Goal: Task Accomplishment & Management: Manage account settings

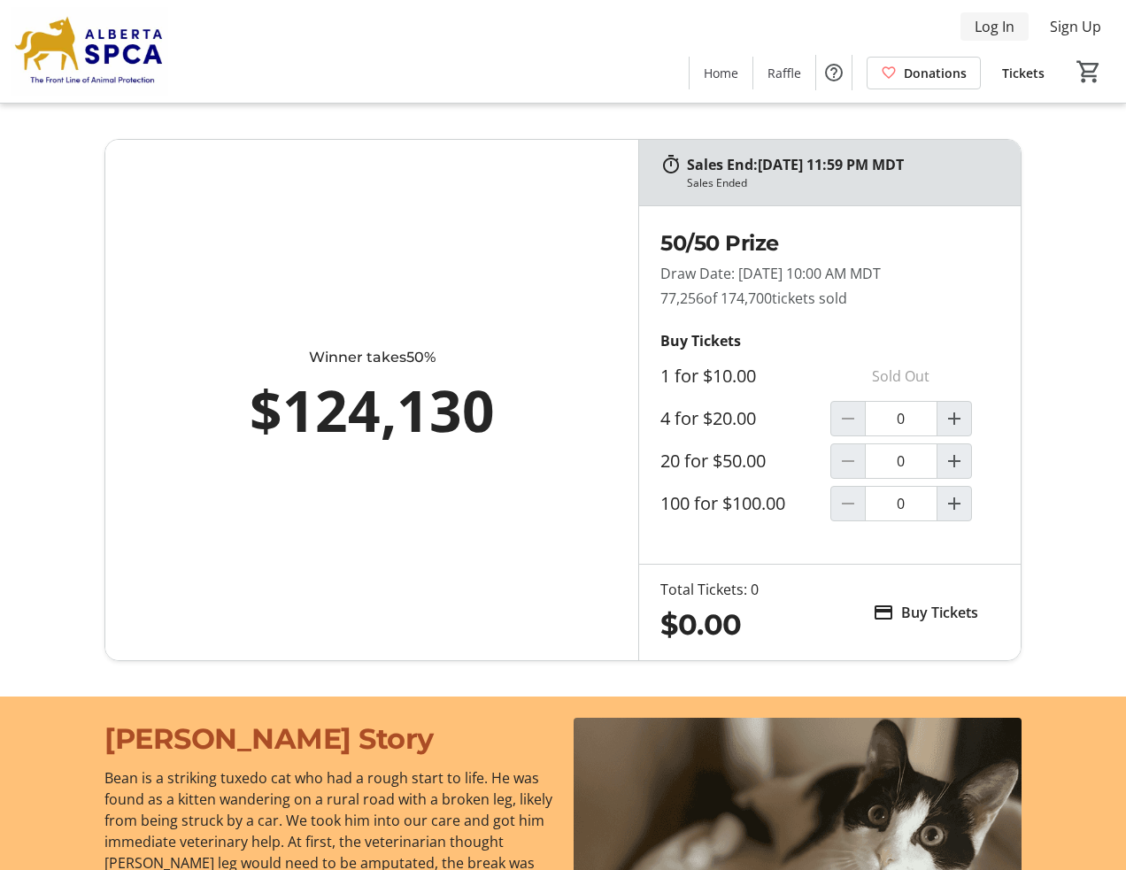
click at [997, 28] on span "Log In" at bounding box center [994, 26] width 40 height 21
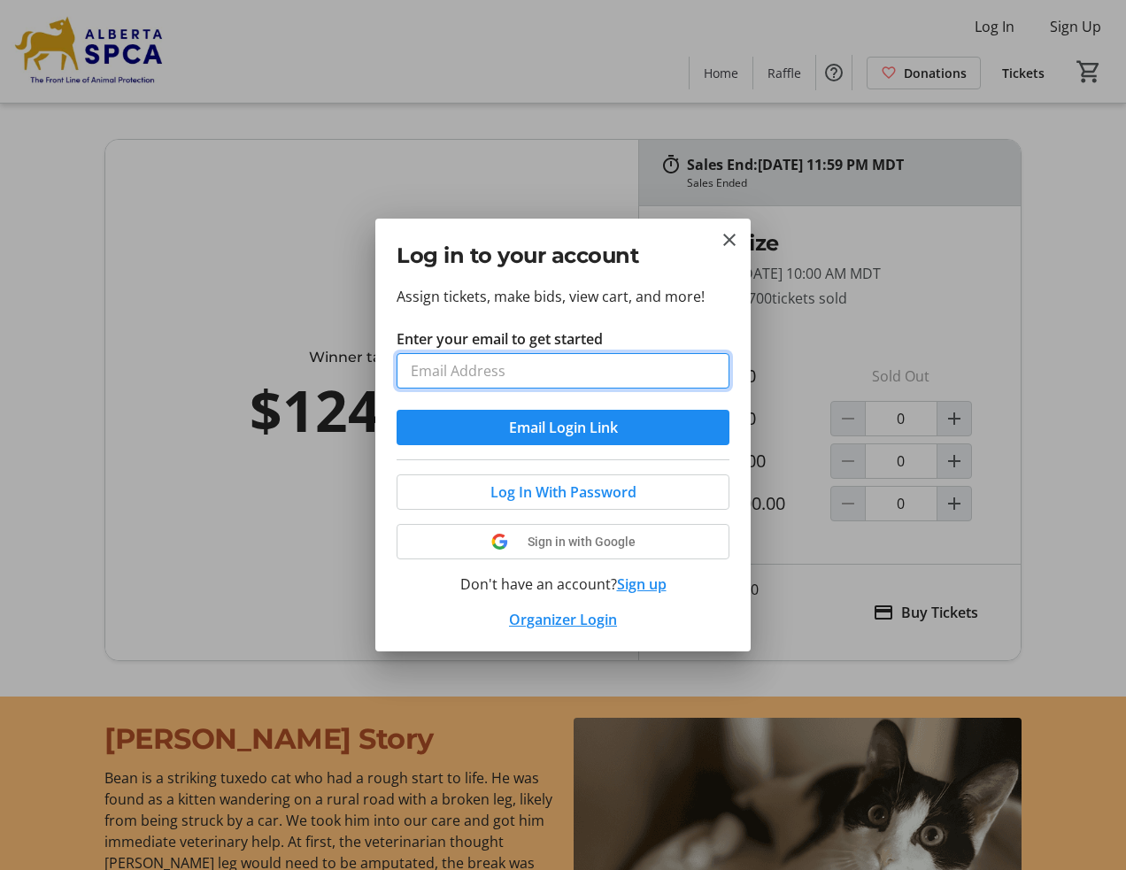
type input "[EMAIL_ADDRESS][PERSON_NAME][DOMAIN_NAME]"
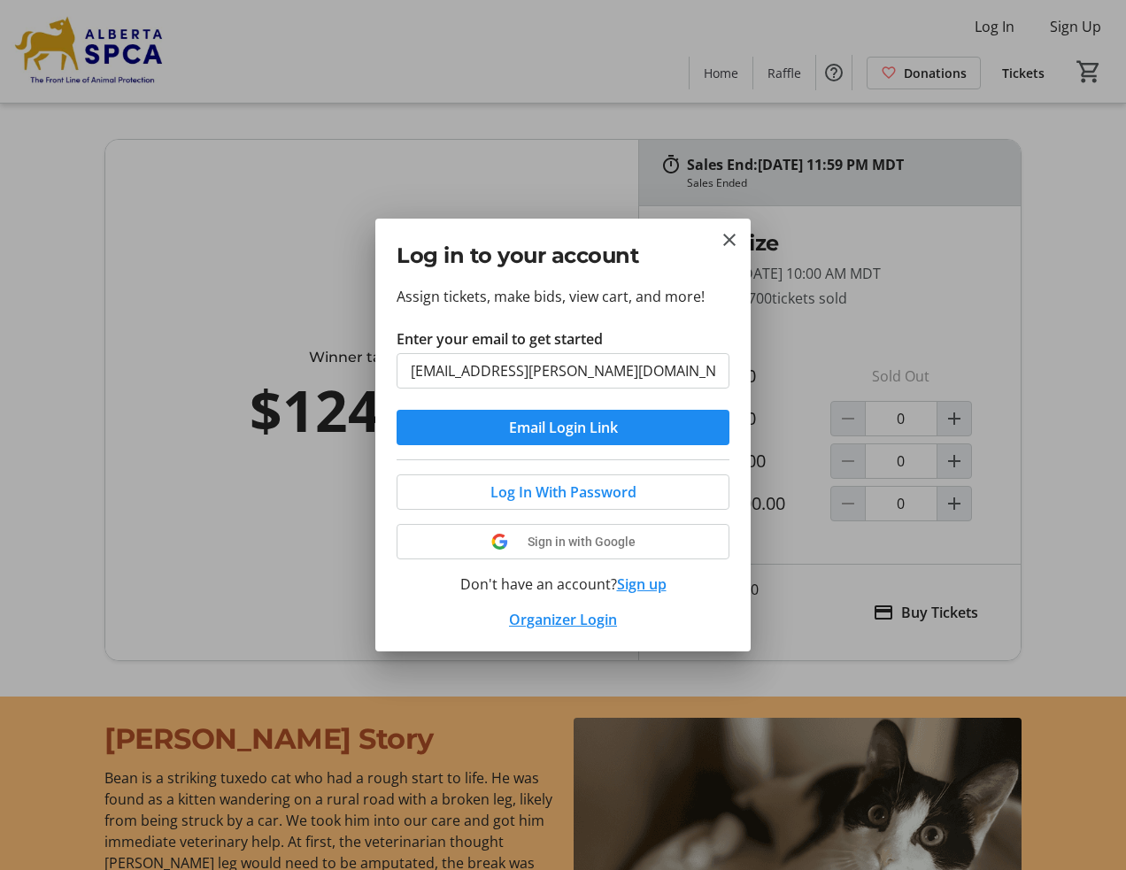
click at [563, 427] on button "Email Login Link" at bounding box center [562, 427] width 333 height 35
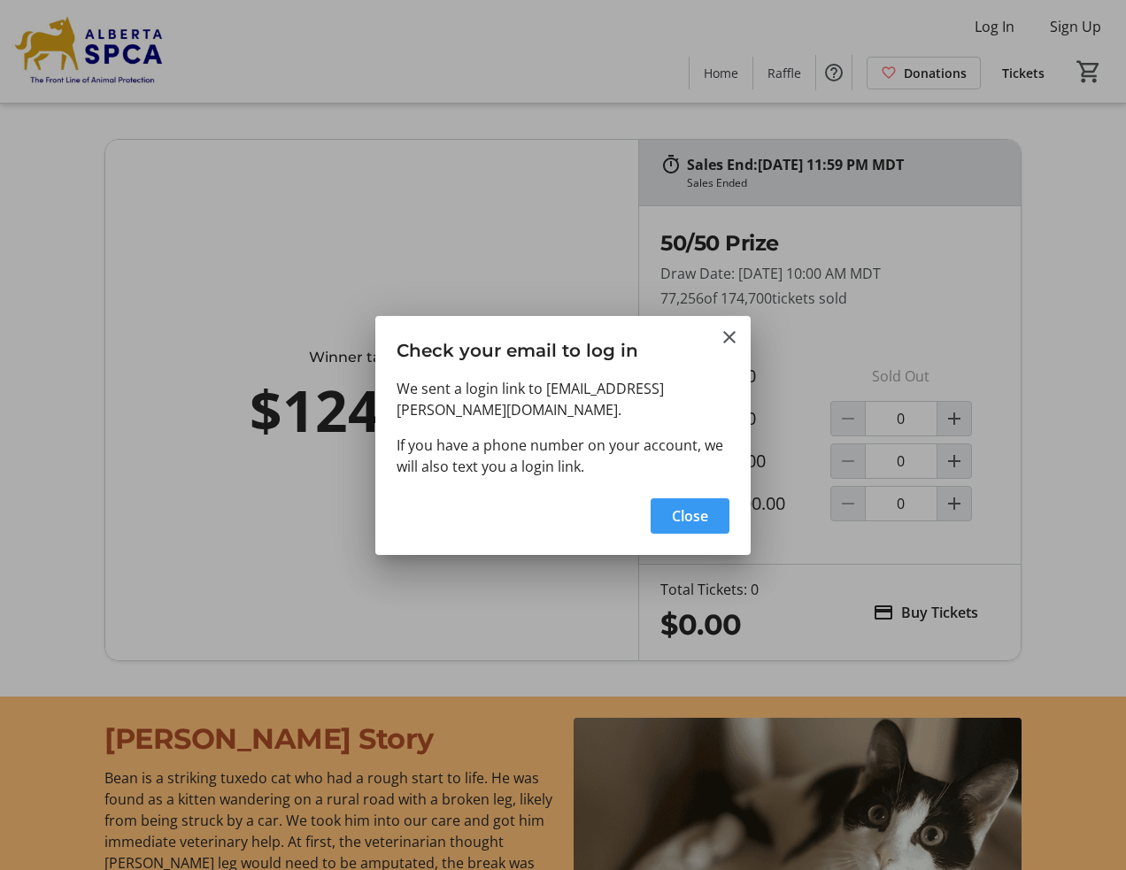
click at [683, 508] on span "Close" at bounding box center [690, 515] width 36 height 21
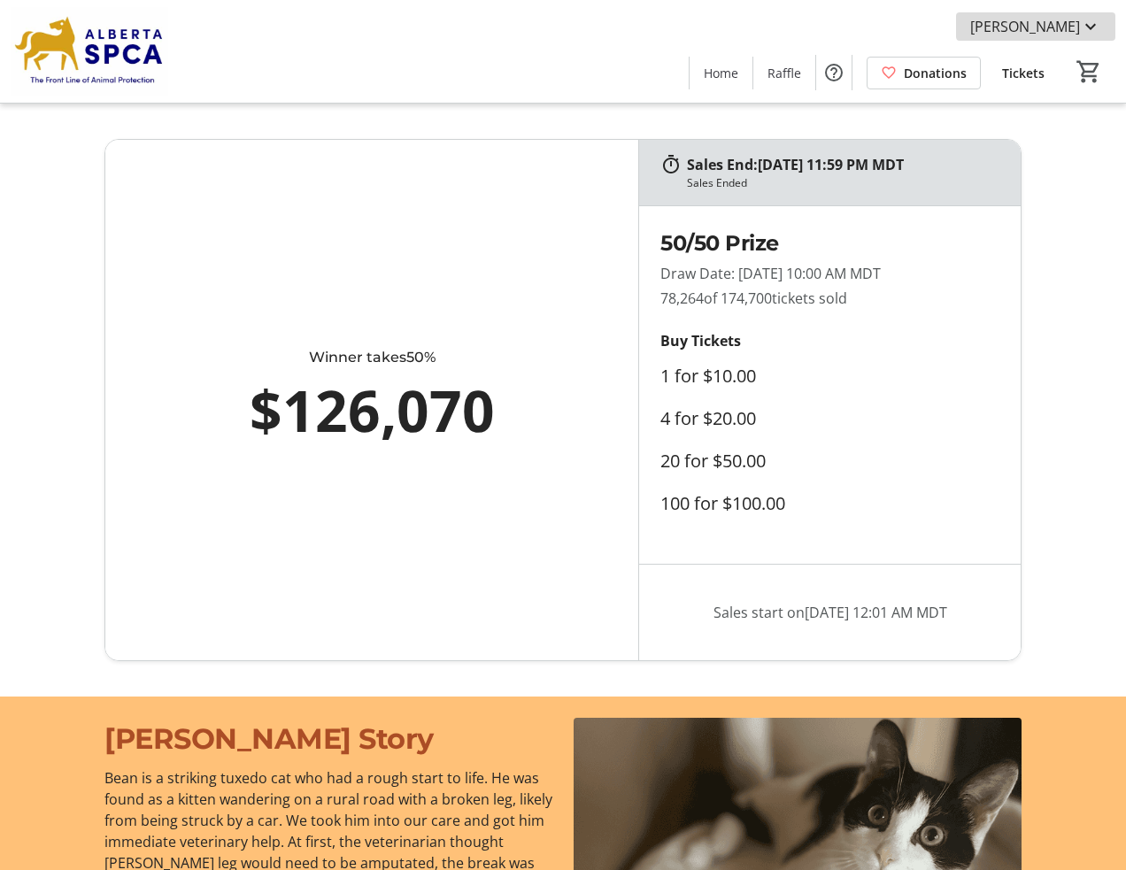
click at [1089, 23] on mat-icon at bounding box center [1090, 26] width 21 height 21
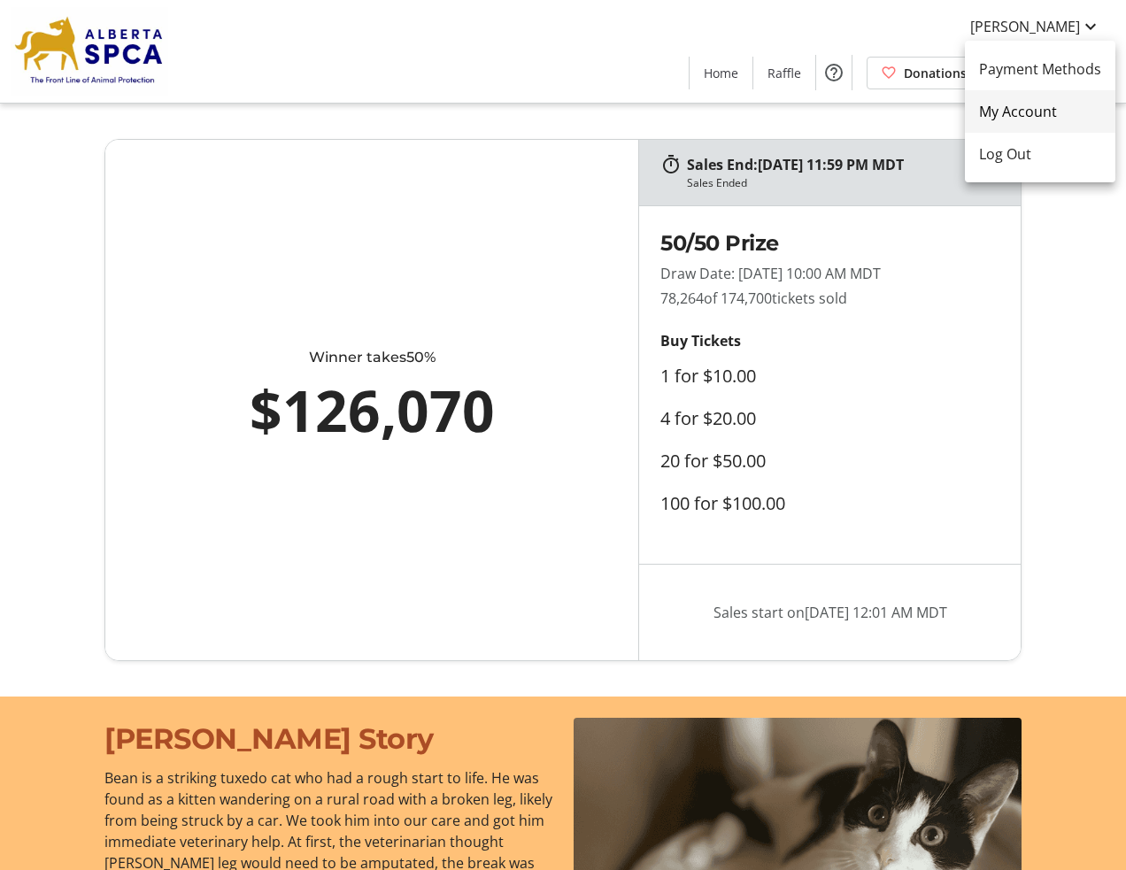
click at [1017, 112] on span "My Account" at bounding box center [1040, 111] width 122 height 21
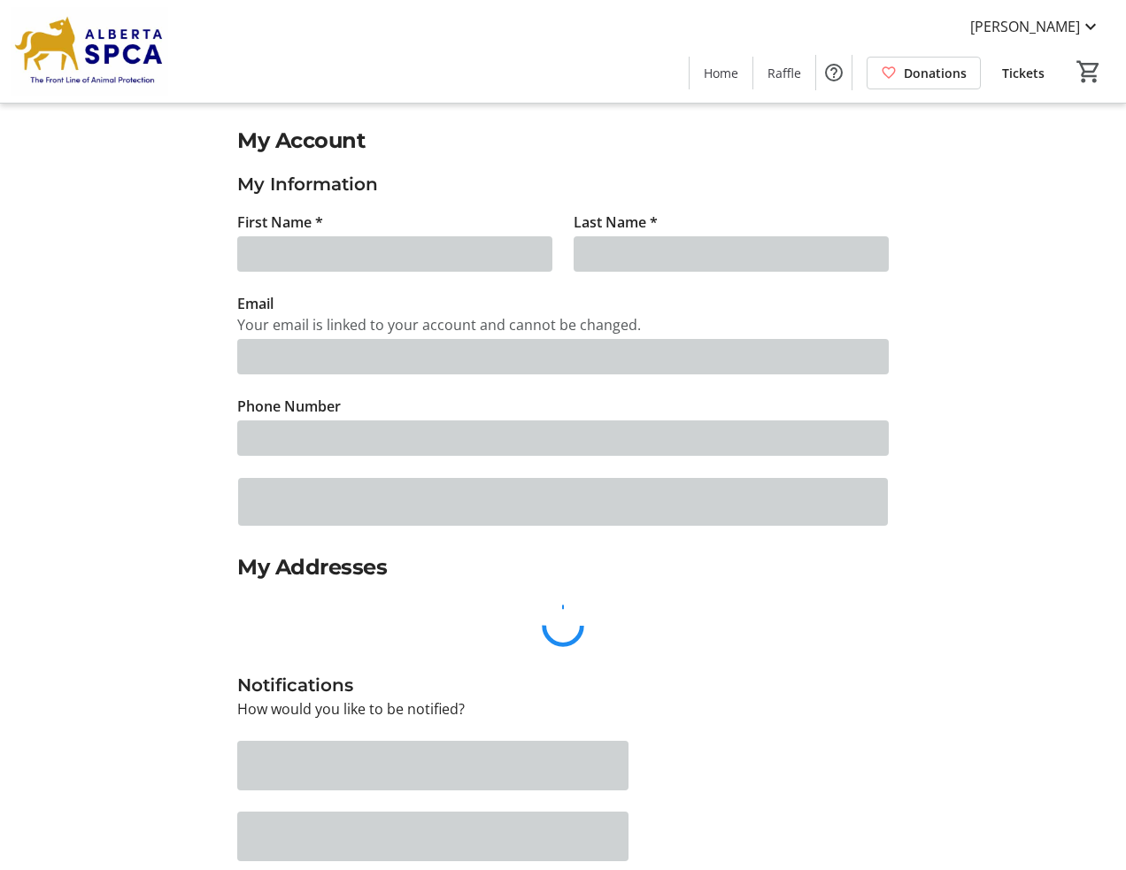
type input "[PERSON_NAME]"
type input "[EMAIL_ADDRESS][PERSON_NAME][DOMAIN_NAME]"
type input "[PHONE_NUMBER]"
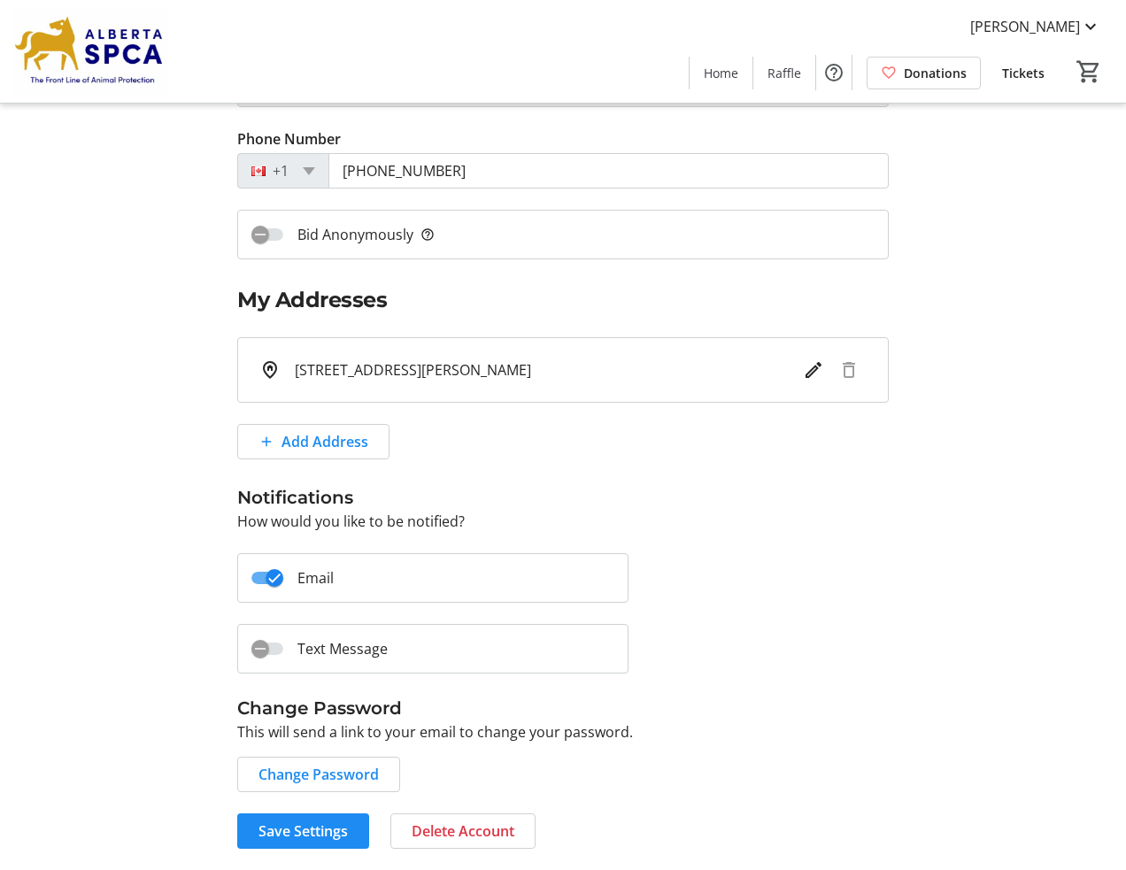
scroll to position [267, 0]
click at [316, 774] on span "Change Password" at bounding box center [318, 774] width 120 height 21
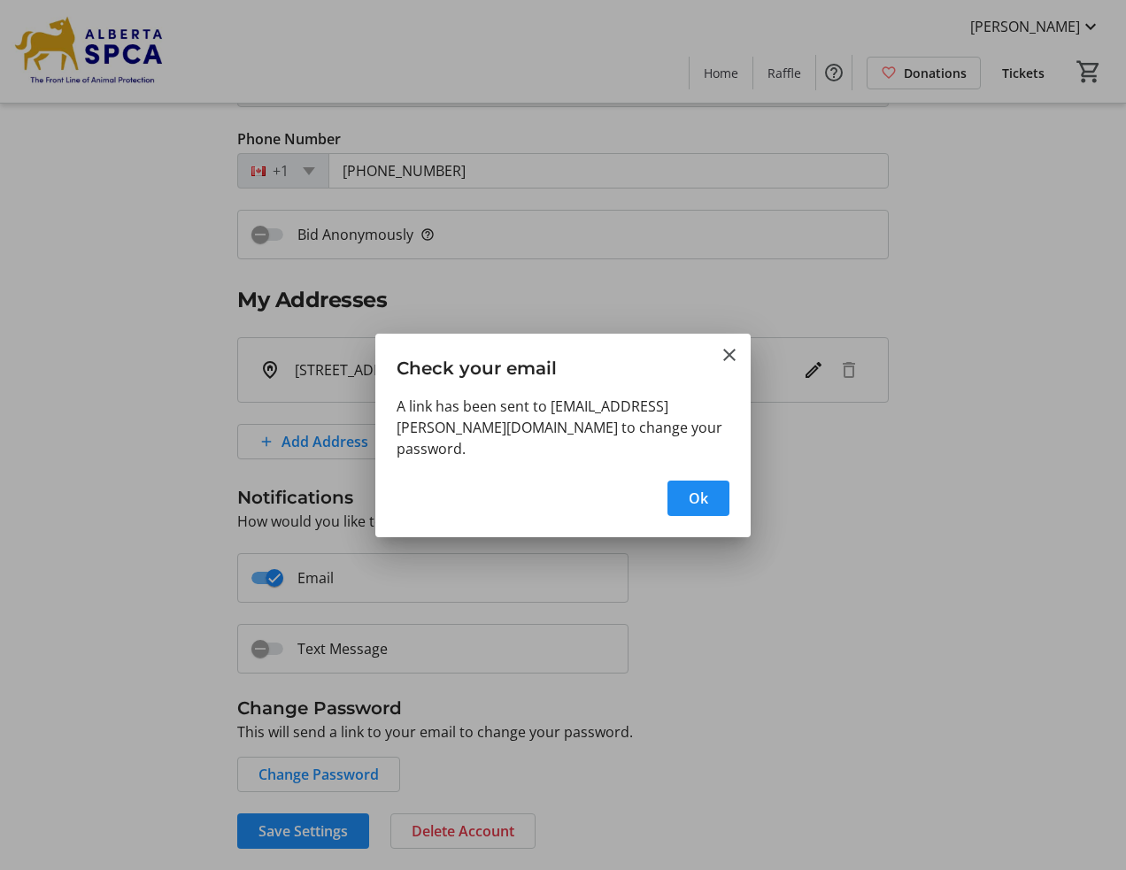
scroll to position [0, 0]
click at [701, 489] on span "Ok" at bounding box center [698, 498] width 19 height 21
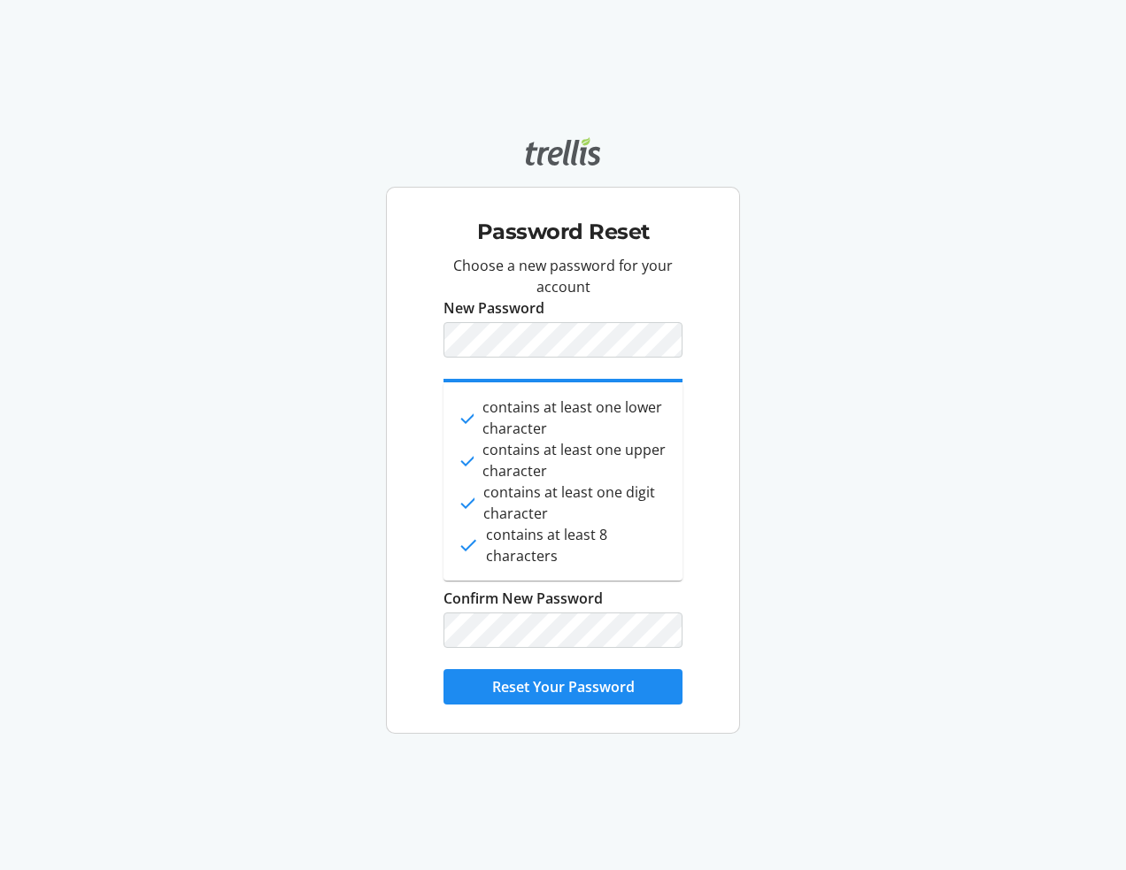
click at [428, 342] on div "Choose a new password for your account New Password done contains at least one …" at bounding box center [563, 487] width 324 height 464
click at [564, 687] on span "Reset Your Password" at bounding box center [563, 686] width 142 height 21
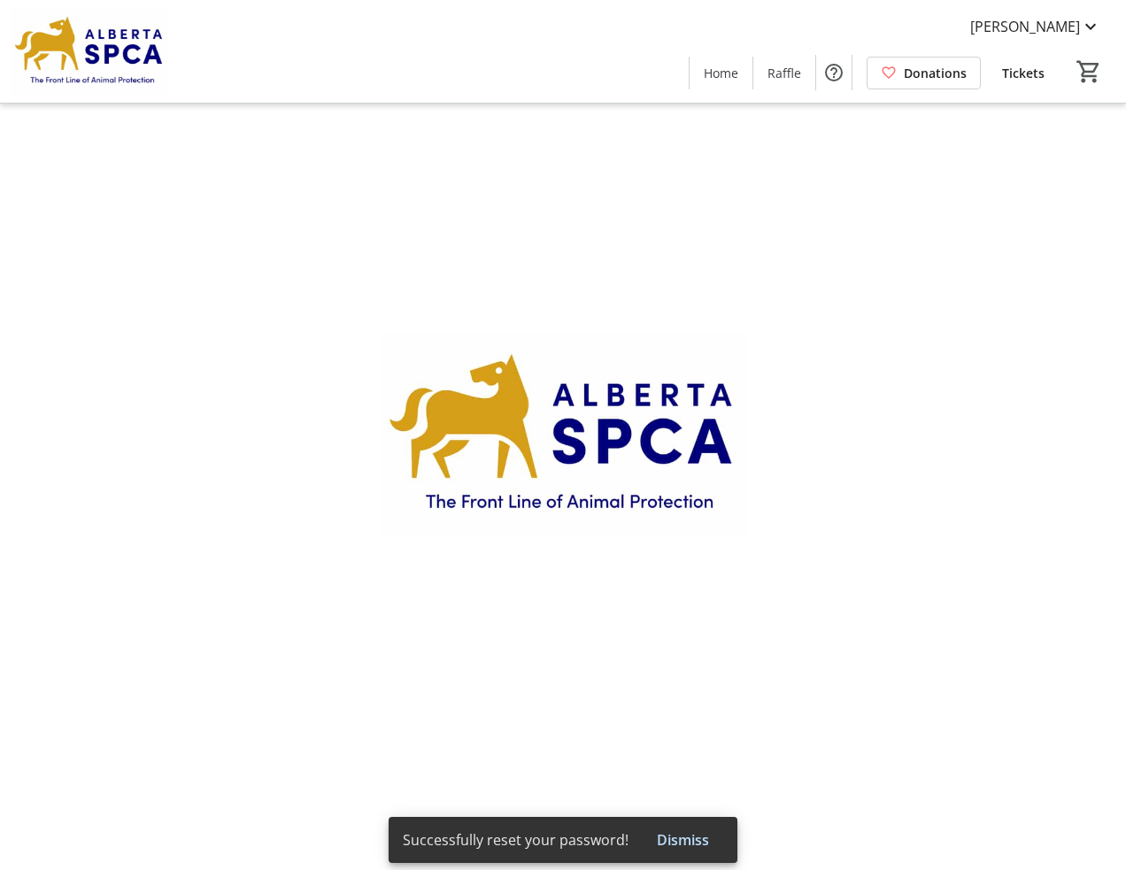
type input "[PERSON_NAME]"
type input "[EMAIL_ADDRESS][PERSON_NAME][DOMAIN_NAME]"
type input "[PHONE_NUMBER]"
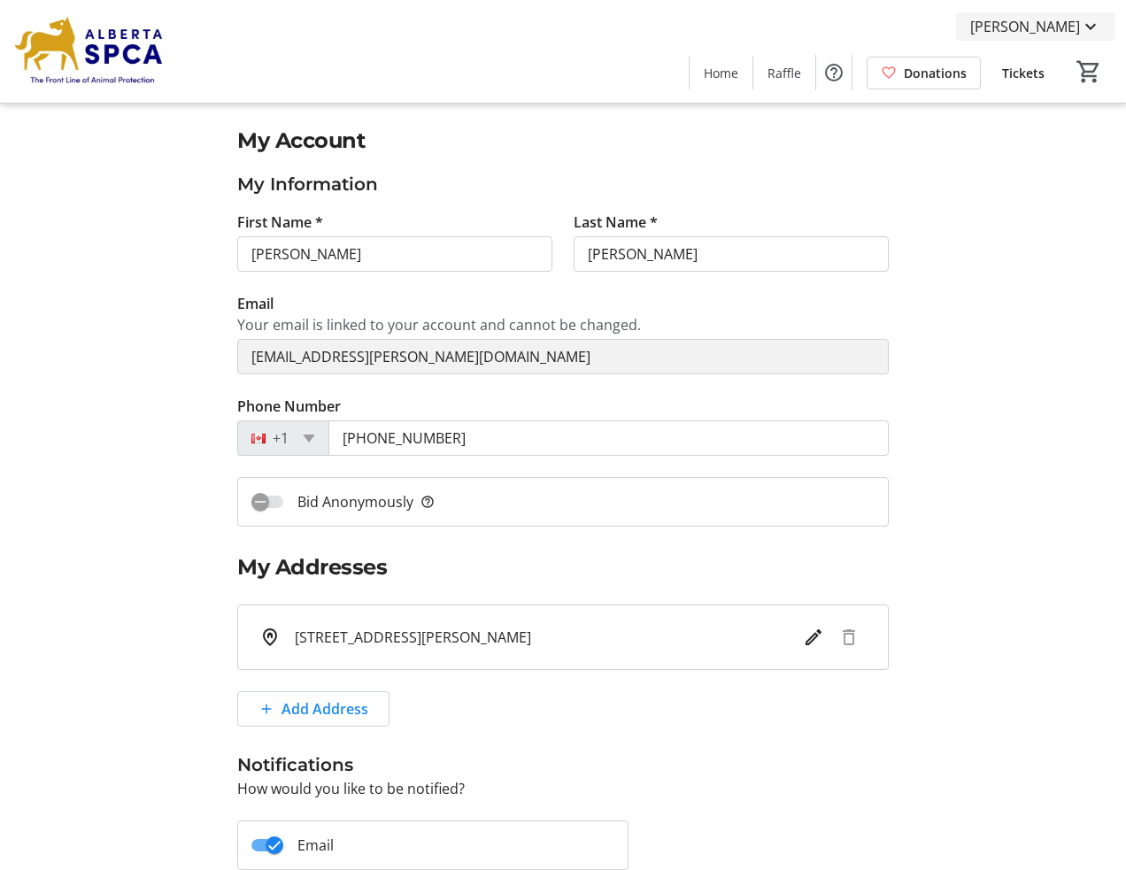
click at [1092, 25] on mat-icon at bounding box center [1090, 26] width 21 height 21
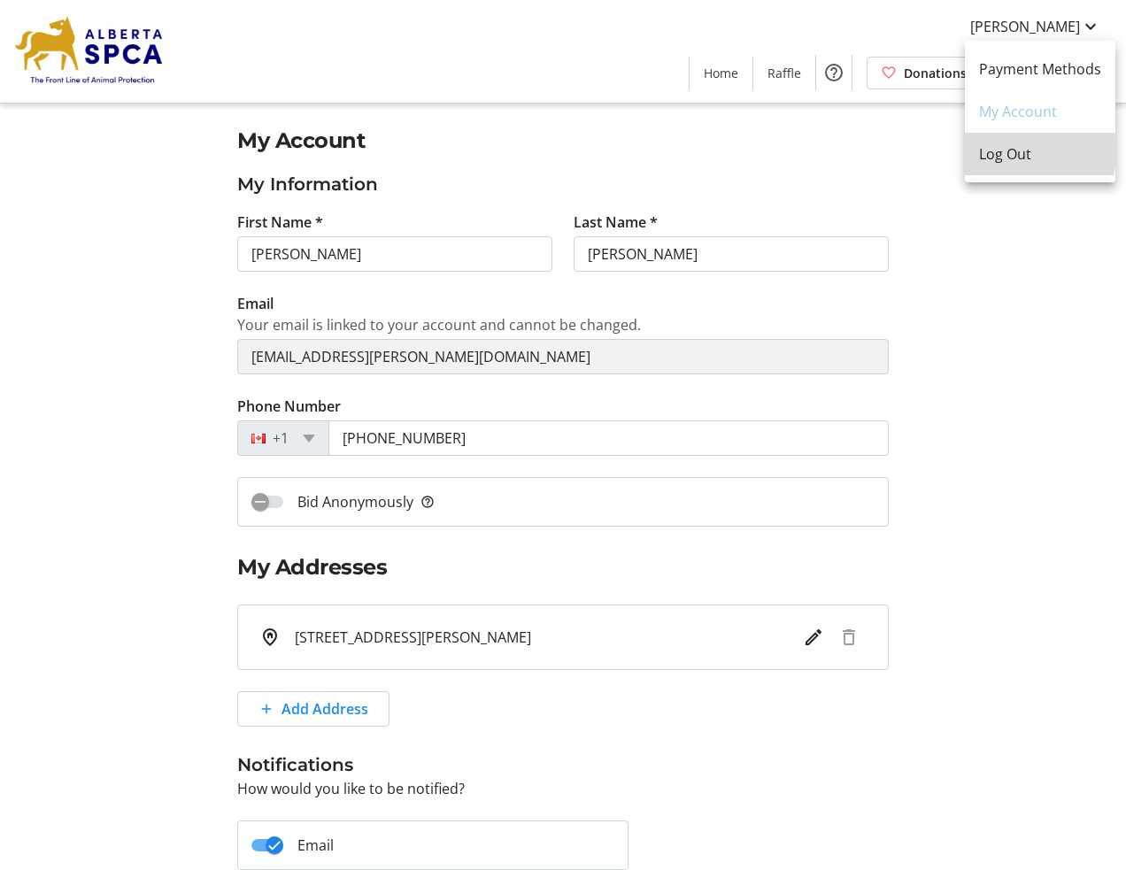
click at [1008, 150] on span "Log Out" at bounding box center [1040, 153] width 122 height 21
